Goal: Transaction & Acquisition: Obtain resource

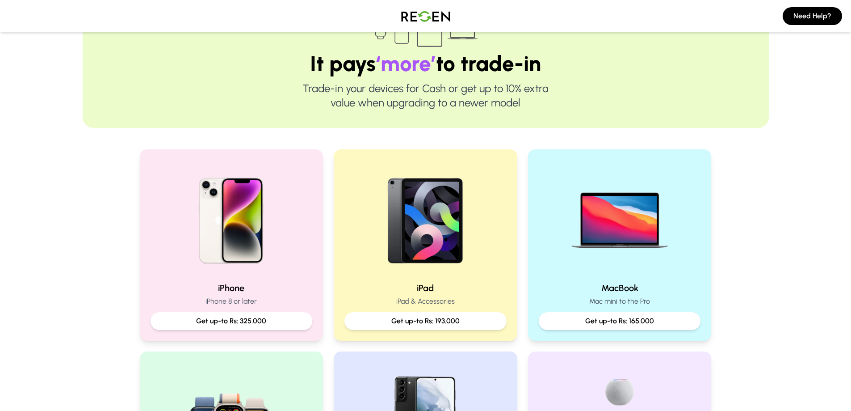
scroll to position [134, 0]
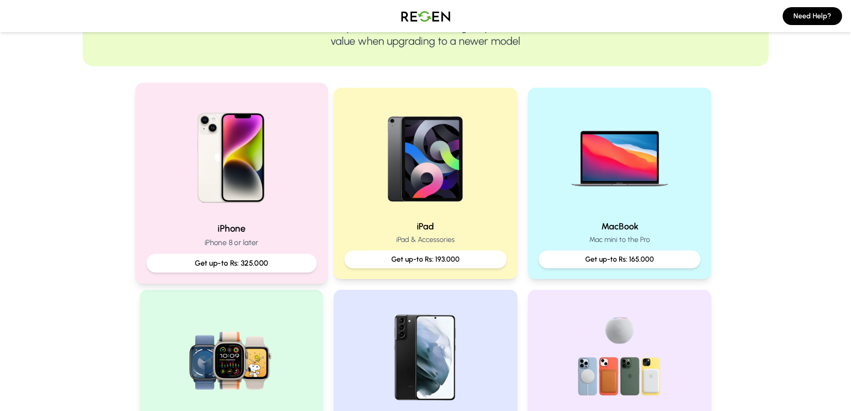
click at [280, 240] on p "iPhone 8 or later" at bounding box center [231, 242] width 170 height 11
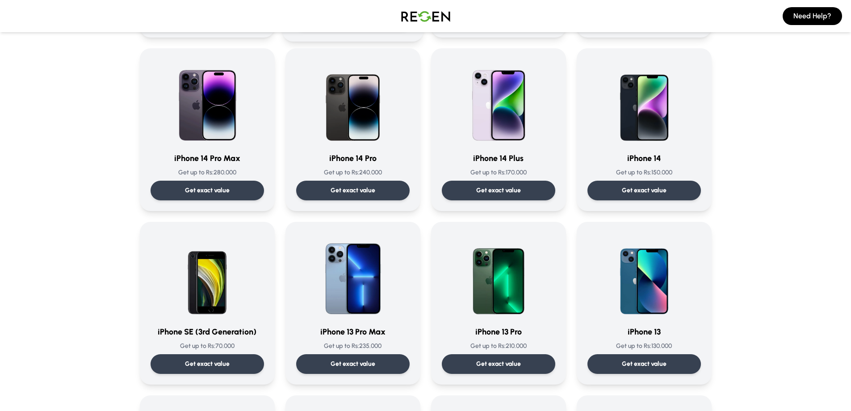
scroll to position [268, 0]
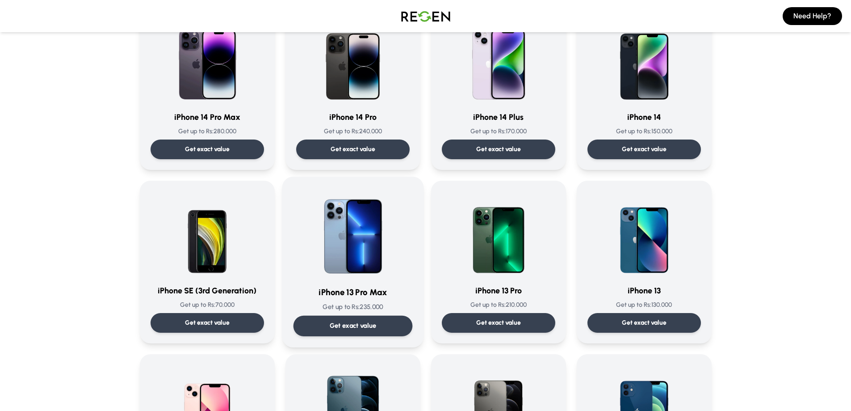
click at [386, 328] on div "Get exact value" at bounding box center [352, 326] width 119 height 21
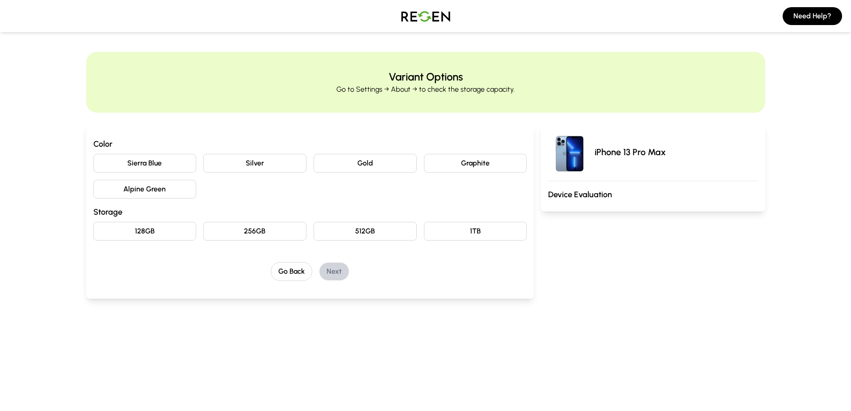
click at [162, 168] on button "Sierra Blue" at bounding box center [144, 163] width 103 height 19
click at [258, 232] on button "256GB" at bounding box center [254, 231] width 103 height 19
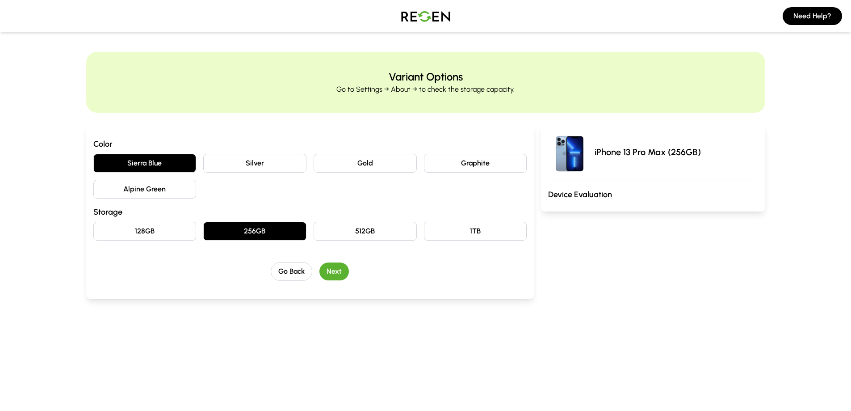
click at [337, 269] on button "Next" at bounding box center [334, 271] width 29 height 18
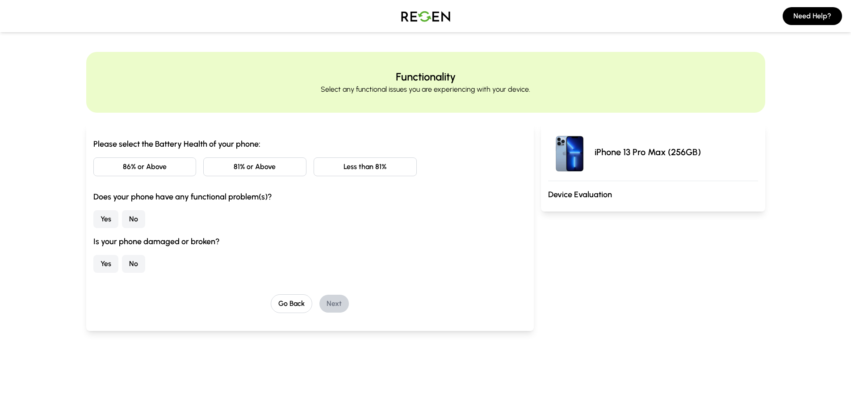
click at [353, 168] on button "Less than 81%" at bounding box center [365, 166] width 103 height 19
click at [127, 218] on button "No" at bounding box center [133, 219] width 23 height 18
click at [137, 266] on button "No" at bounding box center [133, 264] width 23 height 18
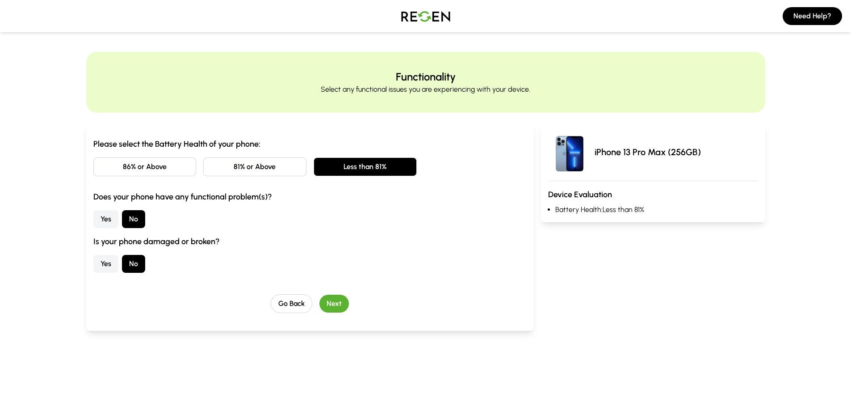
click at [333, 301] on button "Next" at bounding box center [334, 304] width 29 height 18
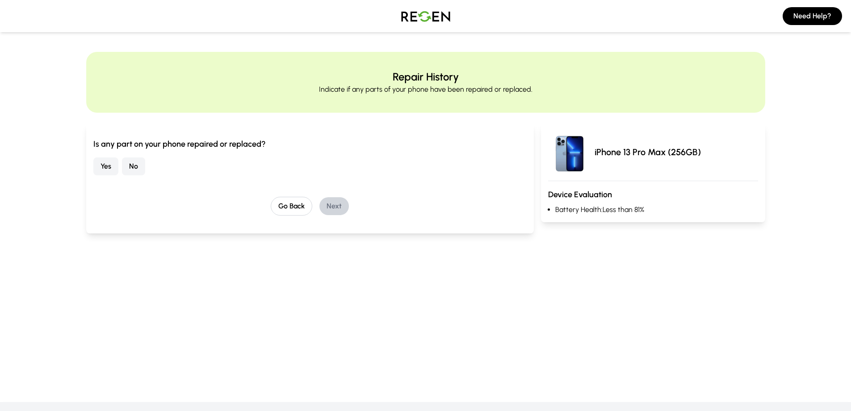
click at [135, 166] on button "No" at bounding box center [133, 166] width 23 height 18
click at [328, 200] on button "Next" at bounding box center [334, 206] width 29 height 18
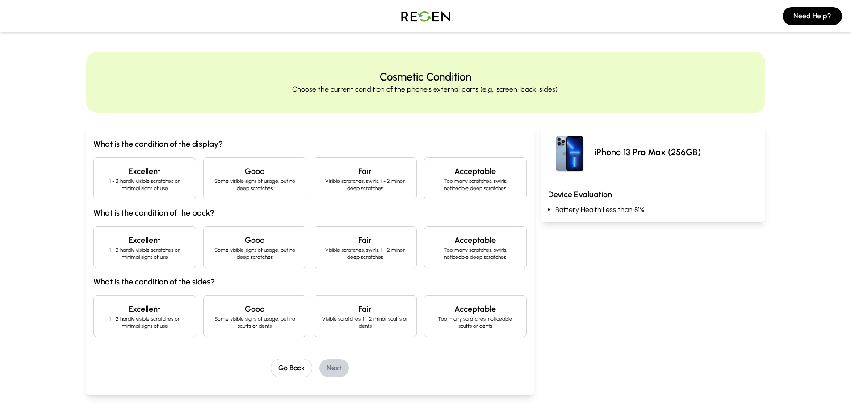
click at [165, 178] on p "1 - 2 hardly visible scratches or minimal signs of use" at bounding box center [145, 184] width 88 height 14
click at [150, 243] on h4 "Excellent" at bounding box center [145, 240] width 88 height 13
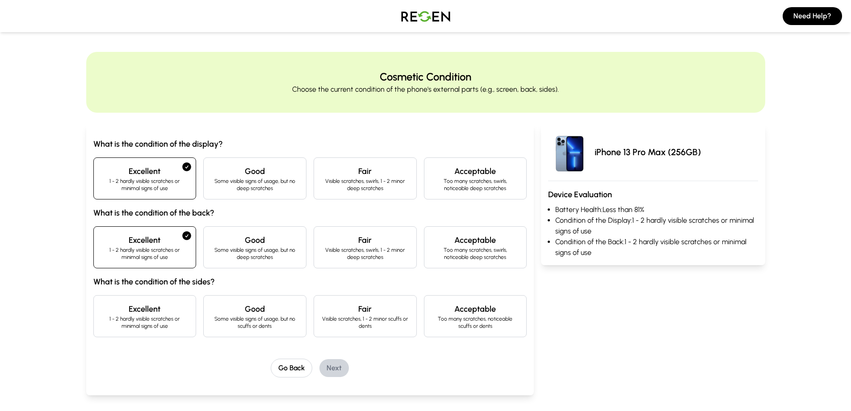
click at [150, 312] on h4 "Excellent" at bounding box center [145, 309] width 88 height 13
click at [333, 367] on button "Next" at bounding box center [334, 368] width 29 height 18
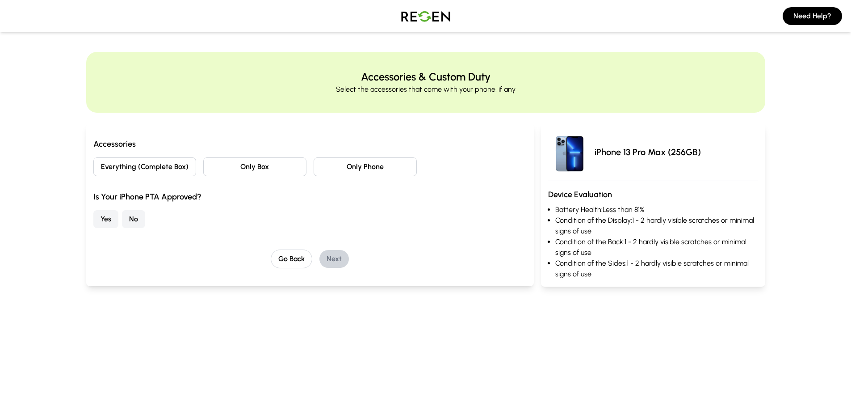
click at [164, 166] on button "Everything (Complete Box)" at bounding box center [144, 166] width 103 height 19
click at [137, 220] on button "No" at bounding box center [133, 219] width 23 height 18
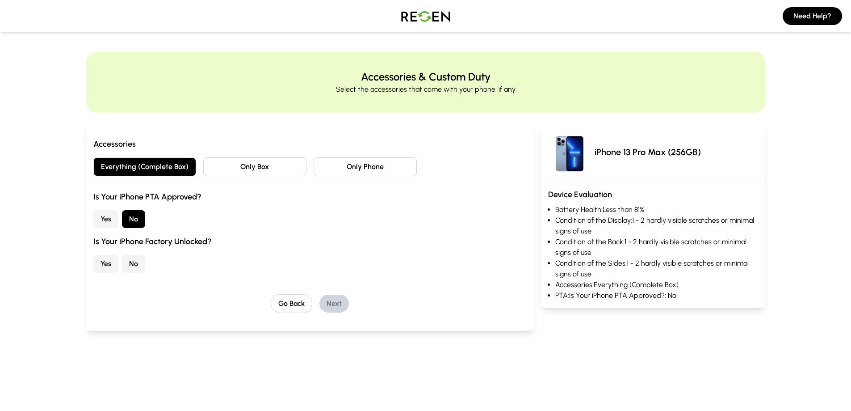
click at [115, 263] on button "Yes" at bounding box center [105, 264] width 25 height 18
click at [342, 302] on button "Next" at bounding box center [334, 304] width 29 height 18
